Goal: Task Accomplishment & Management: Use online tool/utility

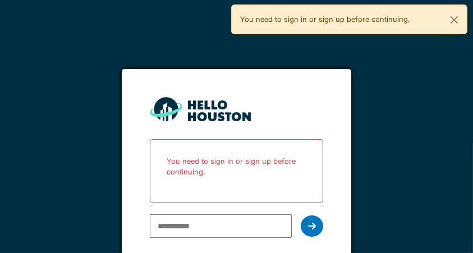
type input "**********"
click at [321, 230] on div at bounding box center [312, 225] width 22 height 21
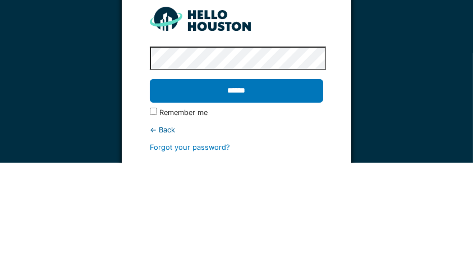
click at [286, 181] on input "******" at bounding box center [236, 181] width 173 height 24
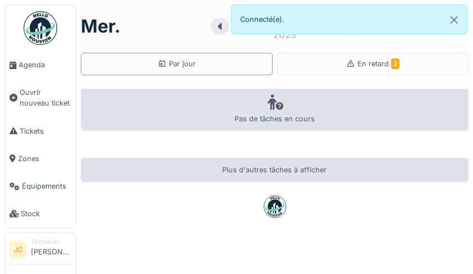
click at [418, 71] on div "En retard 2" at bounding box center [373, 64] width 192 height 22
